Goal: Information Seeking & Learning: Learn about a topic

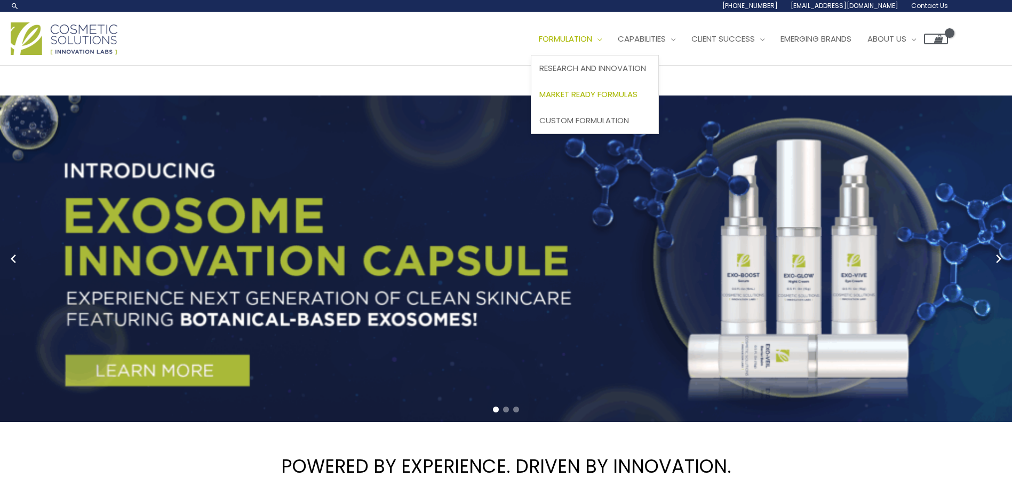
click at [540, 100] on span "Market Ready Formulas" at bounding box center [589, 94] width 98 height 11
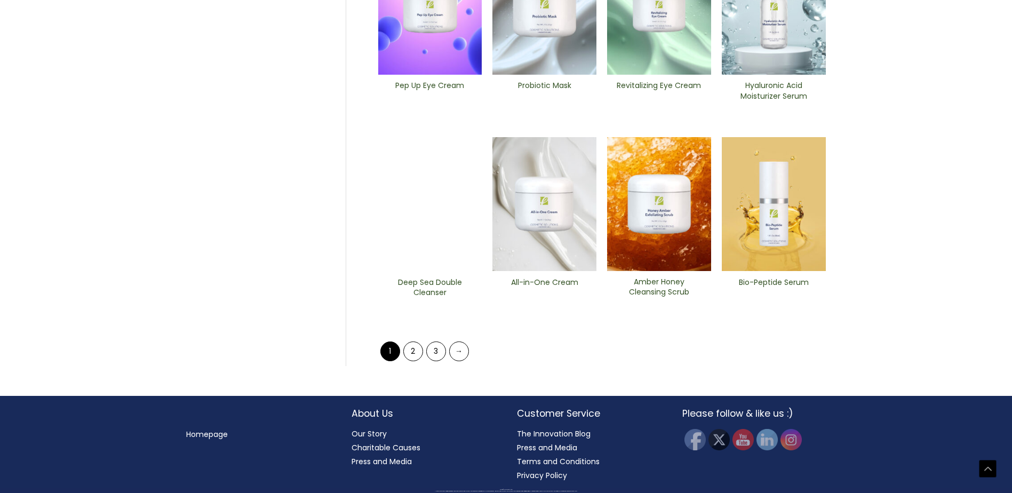
scroll to position [374, 0]
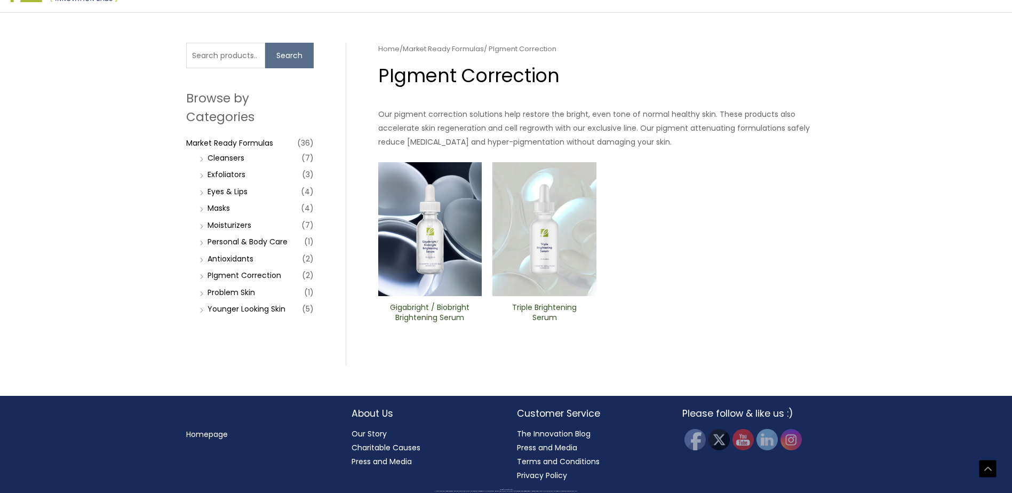
scroll to position [267, 0]
click at [202, 233] on li "Moisturizers (7)" at bounding box center [255, 225] width 117 height 15
click at [222, 231] on link "Moisturizers" at bounding box center [230, 225] width 44 height 11
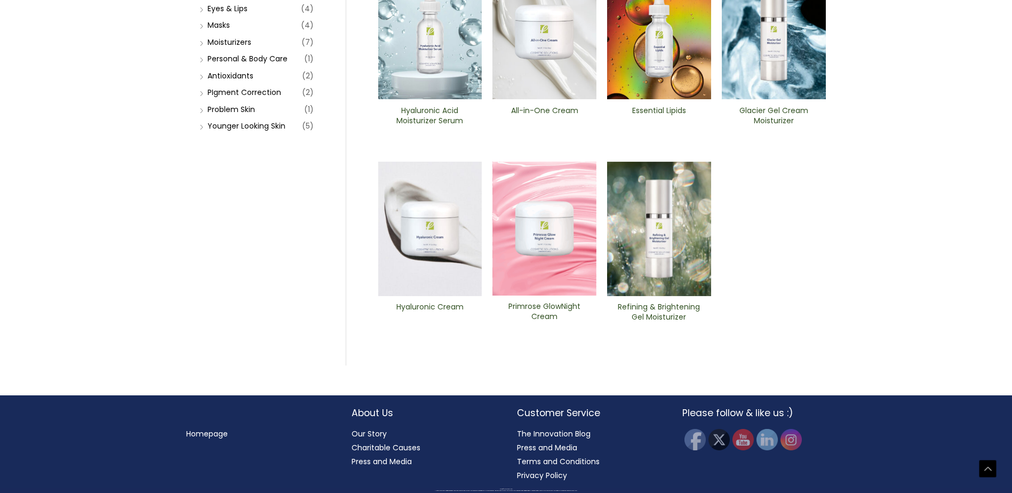
scroll to position [320, 0]
click at [199, 66] on li "Personal & Body Care (1)" at bounding box center [255, 58] width 117 height 15
click at [249, 64] on link "Personal & Body Care" at bounding box center [248, 58] width 80 height 11
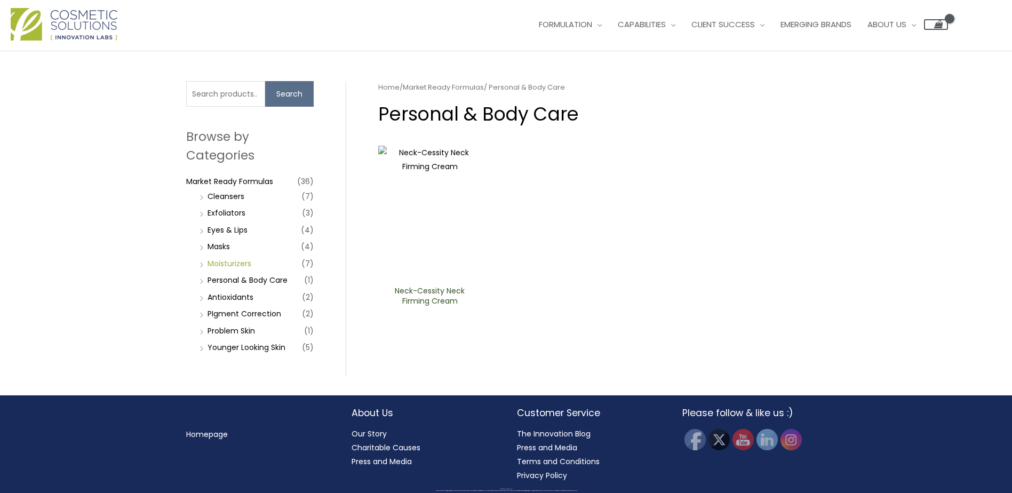
scroll to position [213, 0]
click at [199, 204] on li "Cleansers (7)" at bounding box center [255, 196] width 117 height 15
click at [225, 202] on link "Cleansers" at bounding box center [226, 196] width 37 height 11
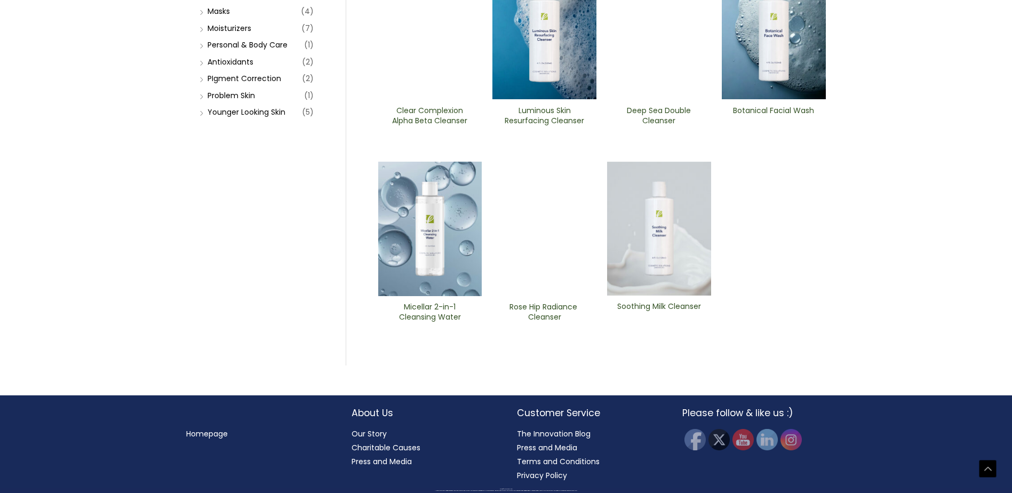
scroll to position [374, 0]
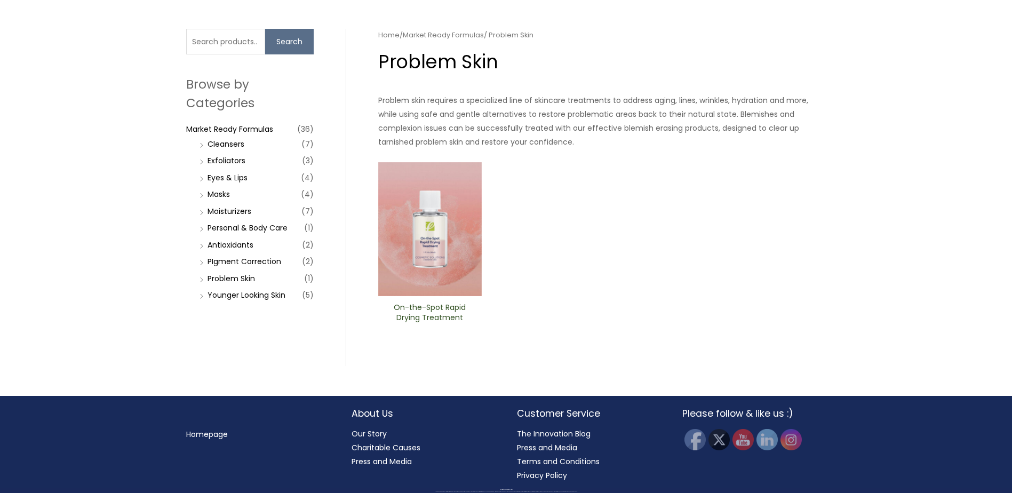
scroll to position [107, 0]
click at [214, 54] on input "Search for:" at bounding box center [225, 42] width 79 height 26
type input "tint"
click at [265, 29] on button "Search" at bounding box center [289, 42] width 49 height 26
click at [282, 54] on button "Search" at bounding box center [289, 42] width 49 height 26
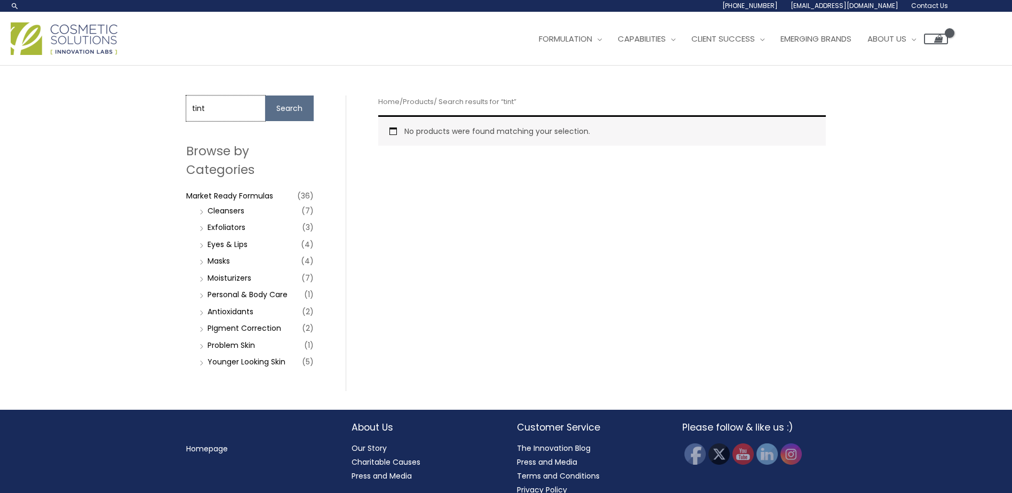
drag, startPoint x: 235, startPoint y: 120, endPoint x: 221, endPoint y: 113, distance: 16.0
click at [223, 115] on input "tint" at bounding box center [225, 109] width 79 height 26
drag, startPoint x: 217, startPoint y: 113, endPoint x: 160, endPoint y: 109, distance: 56.7
click at [160, 109] on div "Search for: tint Search Browse by Categories Market Ready Formulas (36) Cleanse…" at bounding box center [506, 238] width 1012 height 344
type input "bronze"
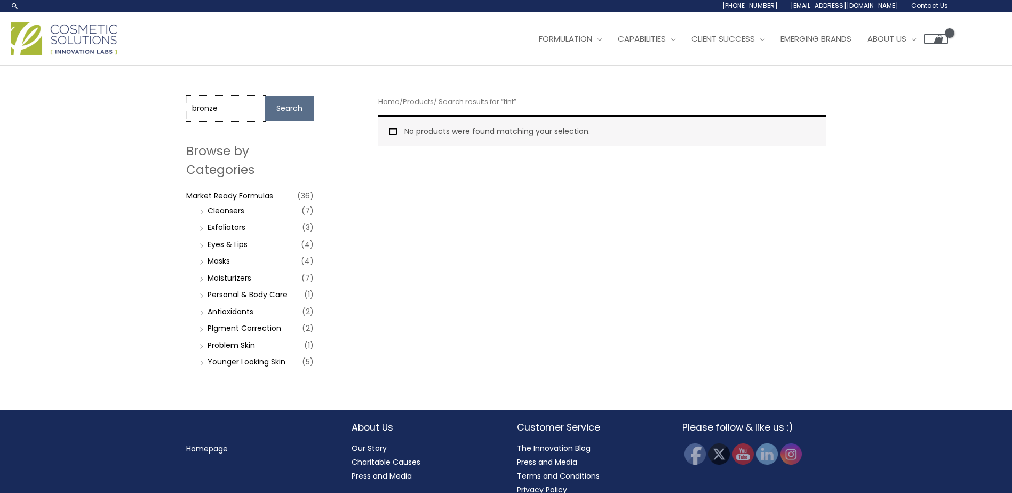
click at [265, 96] on button "Search" at bounding box center [289, 109] width 49 height 26
click at [256, 75] on div "Search for: bronze Search Browse by Categories Market Ready Formulas (36) Clean…" at bounding box center [507, 238] width 662 height 344
click at [282, 106] on button "Search" at bounding box center [289, 109] width 49 height 26
click at [832, 42] on span "Emerging Brands" at bounding box center [816, 38] width 71 height 11
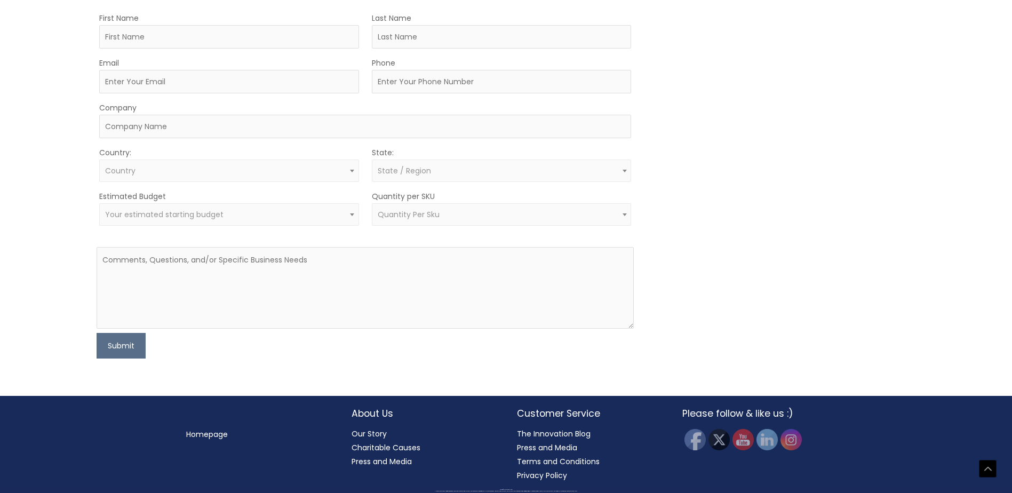
scroll to position [887, 0]
click at [386, 444] on link "Charitable Causes" at bounding box center [386, 447] width 69 height 11
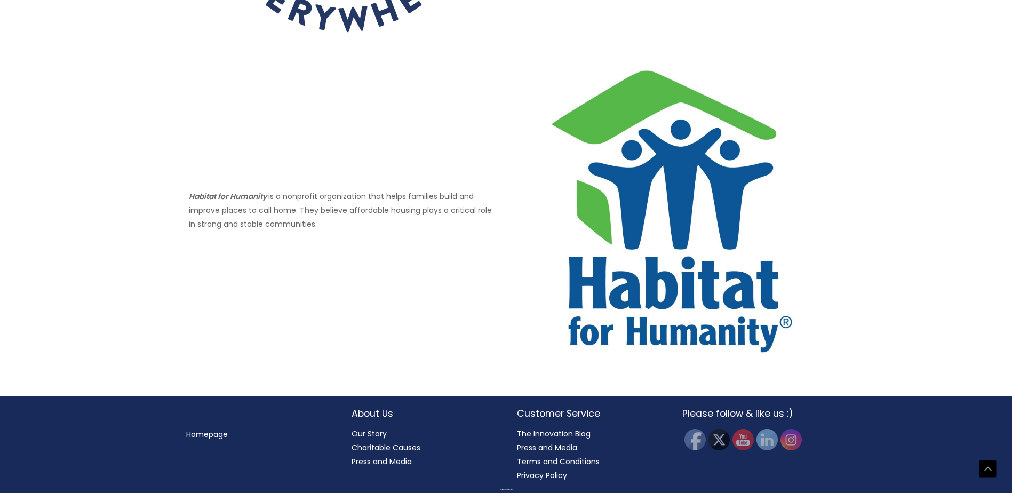
scroll to position [913, 0]
click at [362, 434] on link "Our Story" at bounding box center [369, 434] width 35 height 11
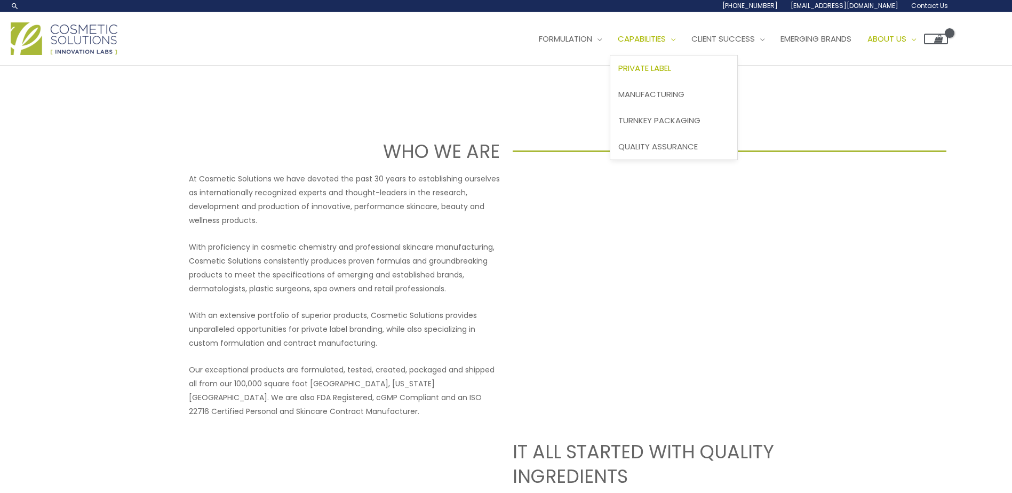
click at [619, 74] on span "Private Label" at bounding box center [645, 67] width 53 height 11
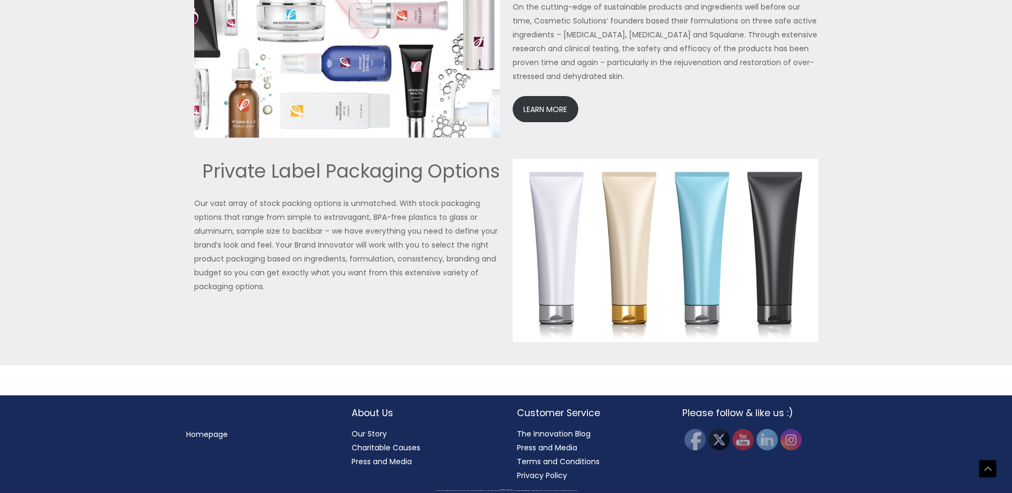
scroll to position [2562, 0]
click at [543, 122] on link "LEARN MORE" at bounding box center [546, 109] width 66 height 26
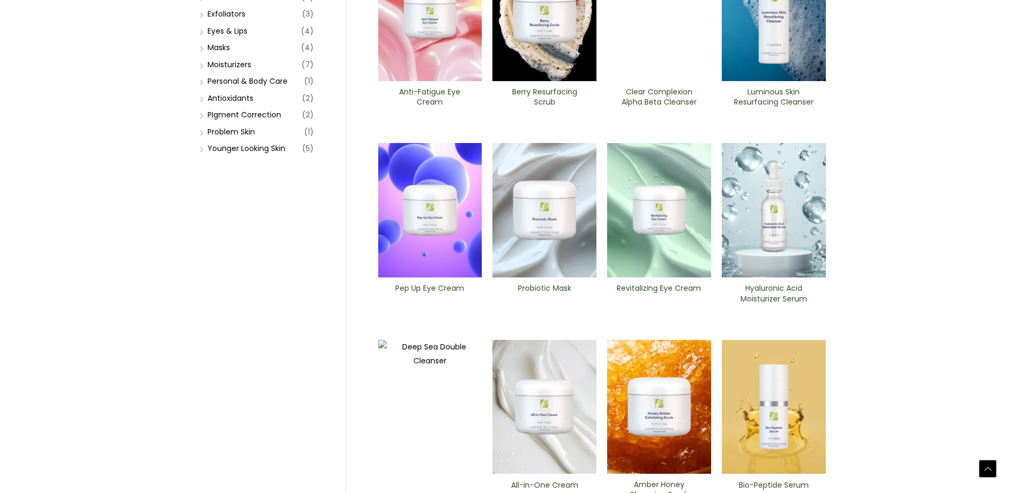
scroll to position [267, 0]
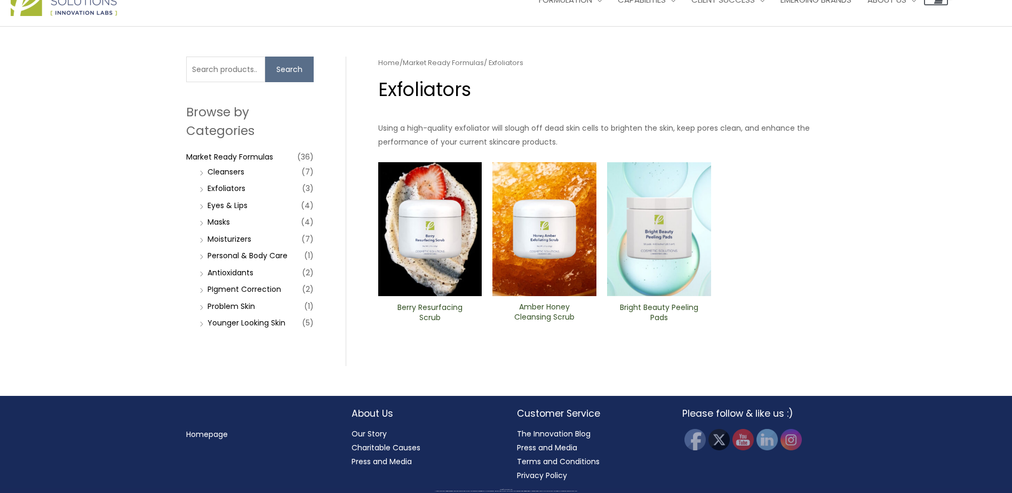
scroll to position [160, 0]
click at [218, 261] on link "Personal & Body Care" at bounding box center [248, 255] width 80 height 11
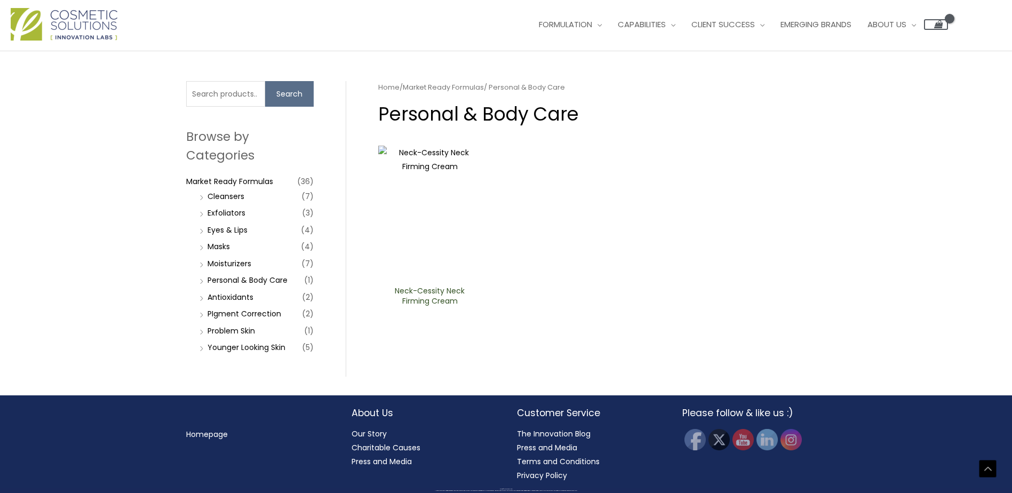
scroll to position [262, 0]
click at [218, 346] on link "Younger Looking Skin" at bounding box center [247, 347] width 78 height 11
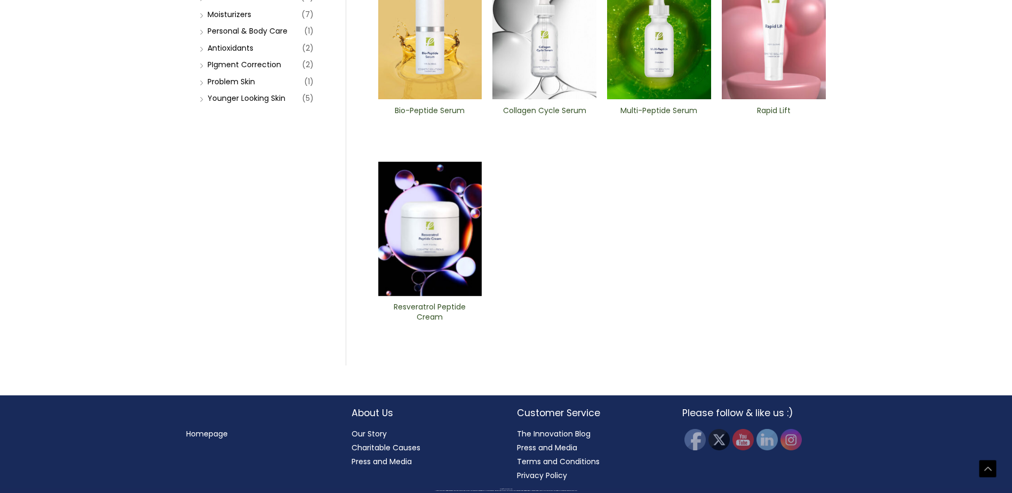
scroll to position [374, 0]
